Goal: Task Accomplishment & Management: Manage account settings

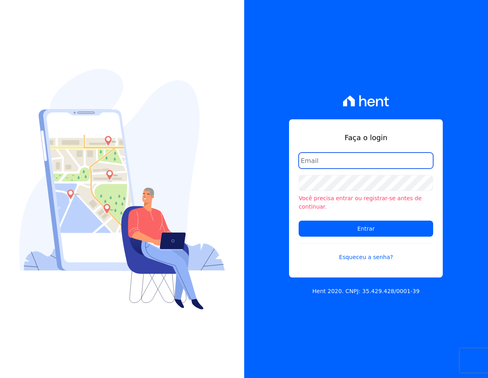
type input "[EMAIL_ADDRESS][DOMAIN_NAME]"
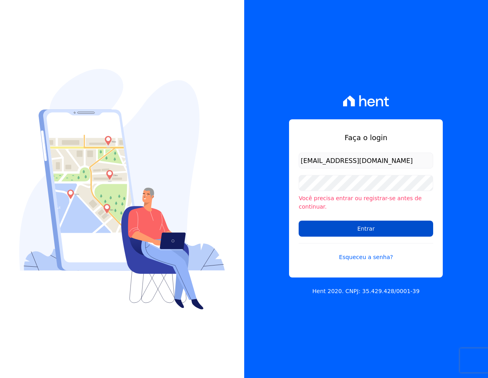
click at [350, 224] on input "Entrar" at bounding box center [366, 229] width 135 height 16
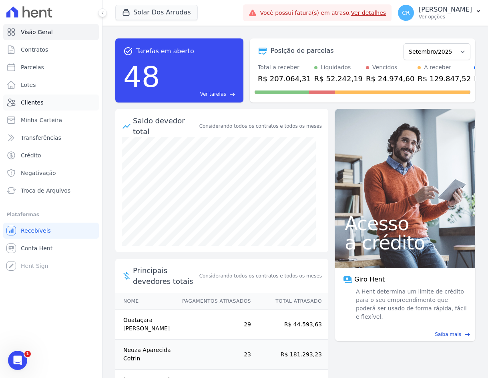
click at [43, 101] on link "Clientes" at bounding box center [51, 102] width 96 height 16
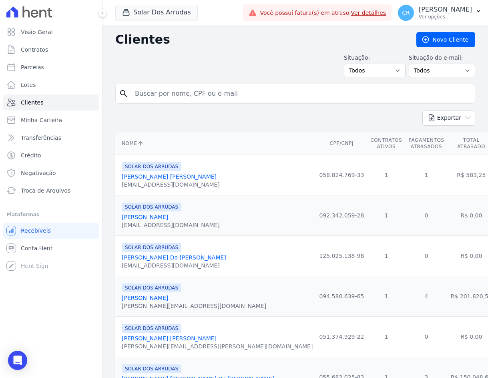
click at [168, 96] on input "search" at bounding box center [301, 94] width 342 height 16
type input "luany"
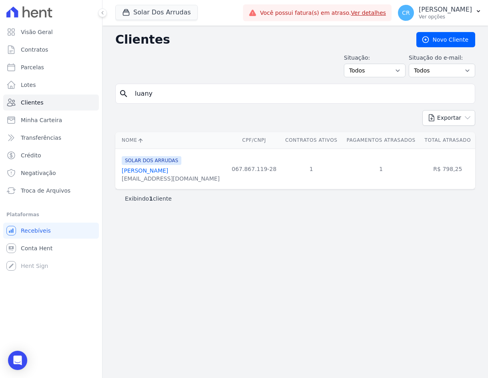
drag, startPoint x: 168, startPoint y: 169, endPoint x: 235, endPoint y: 166, distance: 67.7
click at [168, 168] on link "Luany Dos Santos Marques" at bounding box center [145, 170] width 46 height 6
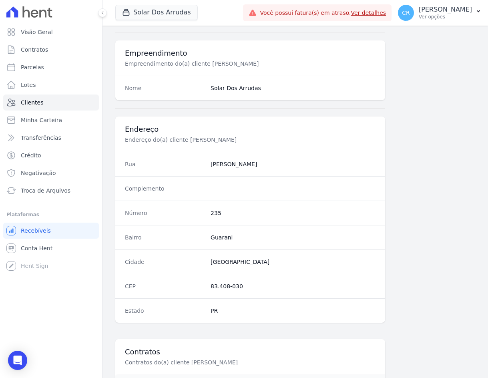
scroll to position [378, 0]
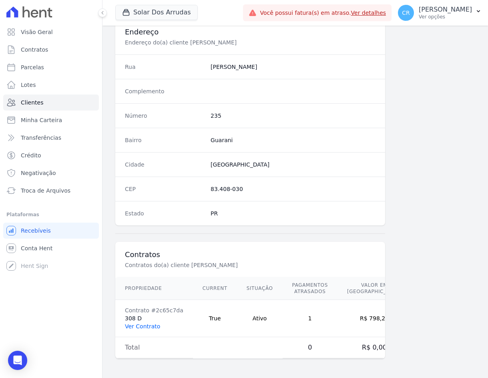
click at [148, 326] on link "Ver Contrato" at bounding box center [142, 326] width 35 height 6
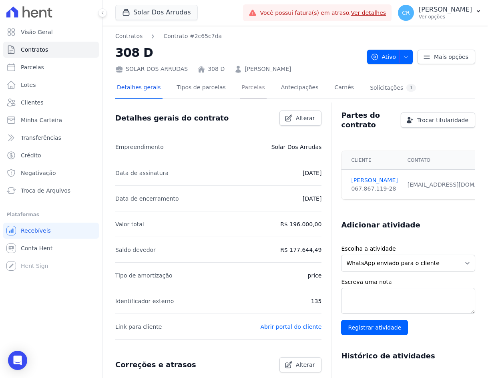
click at [240, 86] on link "Parcelas" at bounding box center [253, 88] width 26 height 21
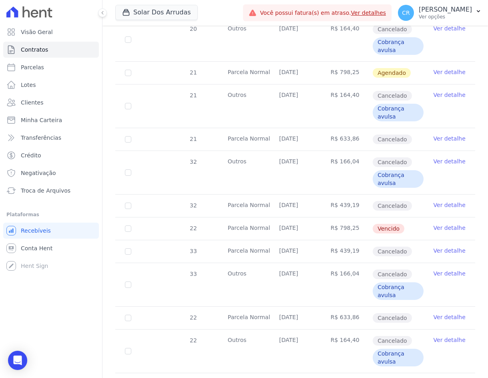
scroll to position [1281, 0]
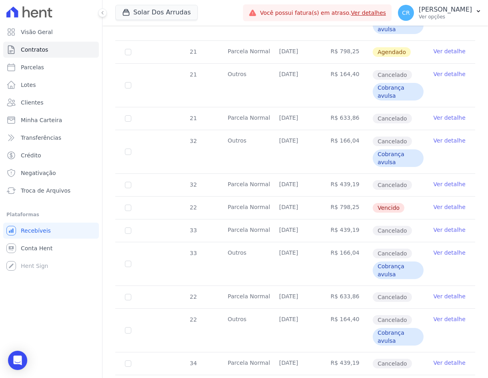
click at [448, 206] on link "Ver detalhe" at bounding box center [450, 207] width 32 height 8
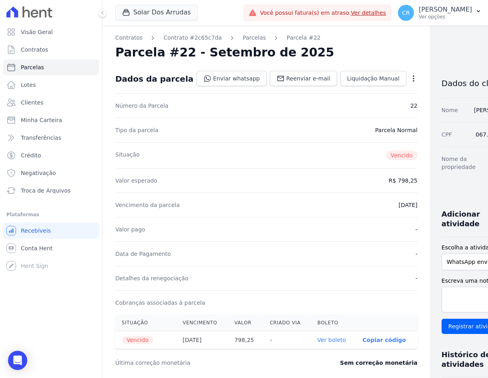
click at [410, 78] on icon "button" at bounding box center [414, 78] width 8 height 8
click at [359, 90] on link "Alterar" at bounding box center [379, 89] width 70 height 14
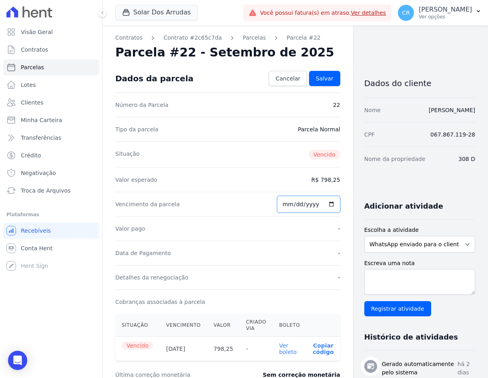
click at [282, 204] on input "2025-09-10" at bounding box center [308, 204] width 63 height 17
type input "2025-09-13"
click at [316, 76] on span "Salvar" at bounding box center [325, 78] width 18 height 8
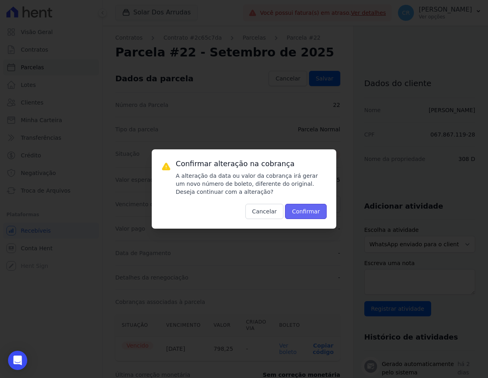
click at [305, 211] on button "Confirmar" at bounding box center [306, 211] width 42 height 15
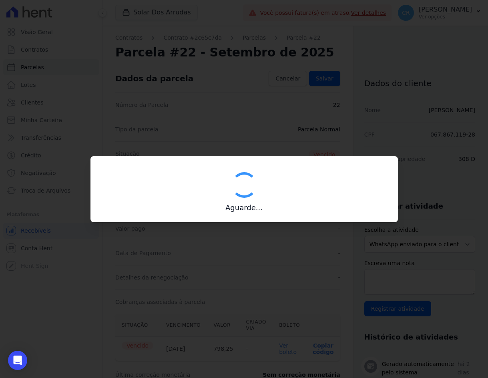
type input "00190000090335103300000674190178512000000079825"
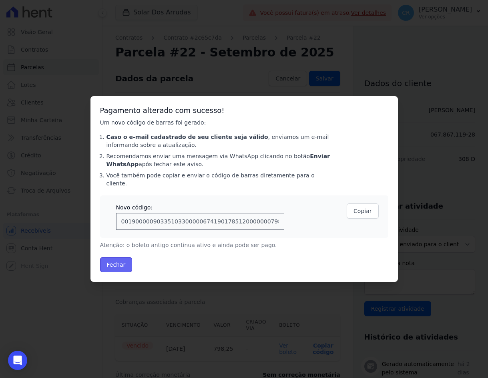
click at [111, 257] on button "Fechar" at bounding box center [116, 264] width 32 height 15
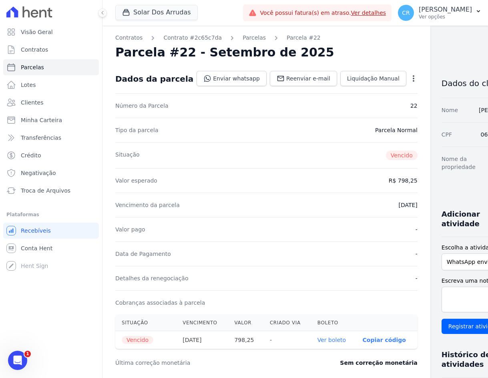
click at [365, 340] on p "Copiar código" at bounding box center [384, 340] width 43 height 6
click at [322, 342] on link "Ver boleto" at bounding box center [336, 341] width 28 height 6
